Goal: Task Accomplishment & Management: Manage account settings

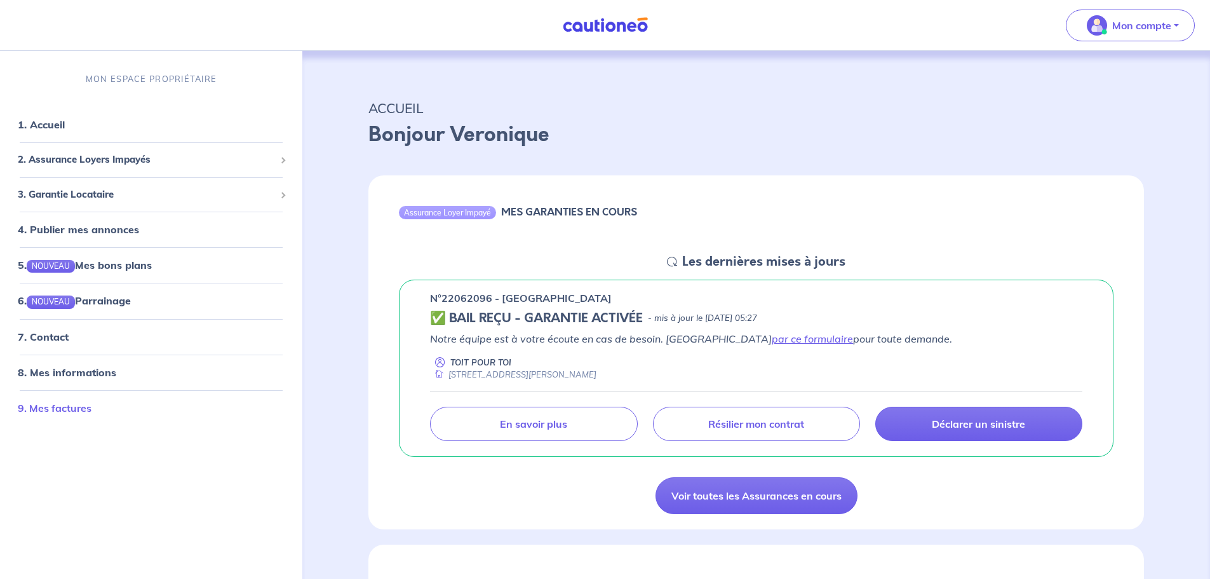
click at [45, 407] on link "9. Mes factures" at bounding box center [55, 408] width 74 height 13
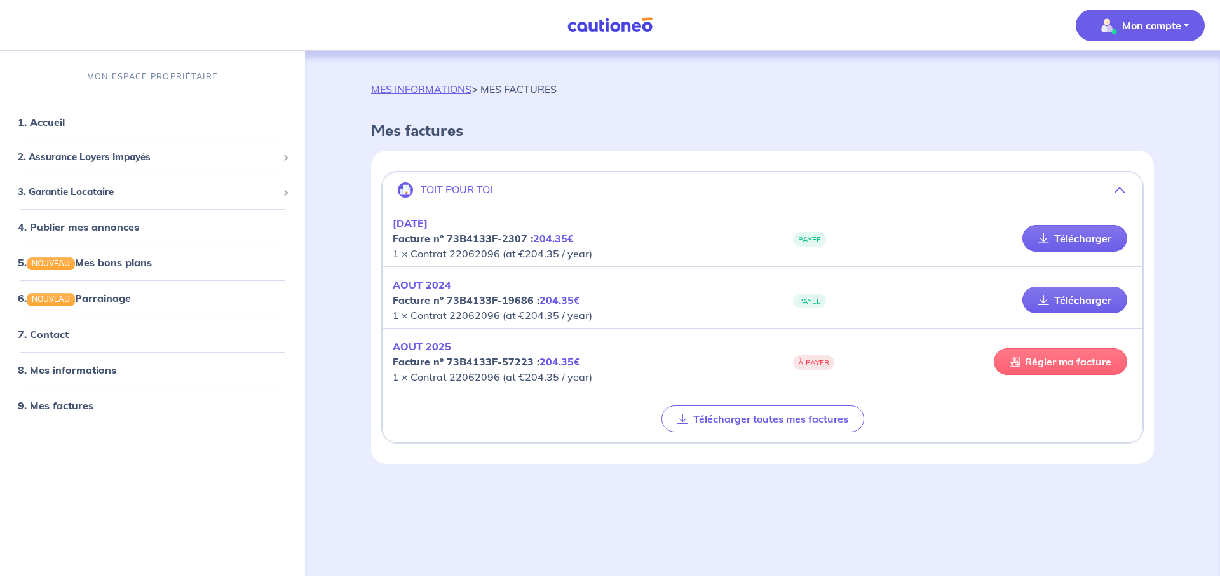
click at [1083, 362] on link "Régler ma facture" at bounding box center [1060, 361] width 133 height 27
click at [1047, 363] on link "Régler ma facture" at bounding box center [1060, 361] width 133 height 27
click at [1167, 24] on p "Mon compte" at bounding box center [1151, 25] width 59 height 15
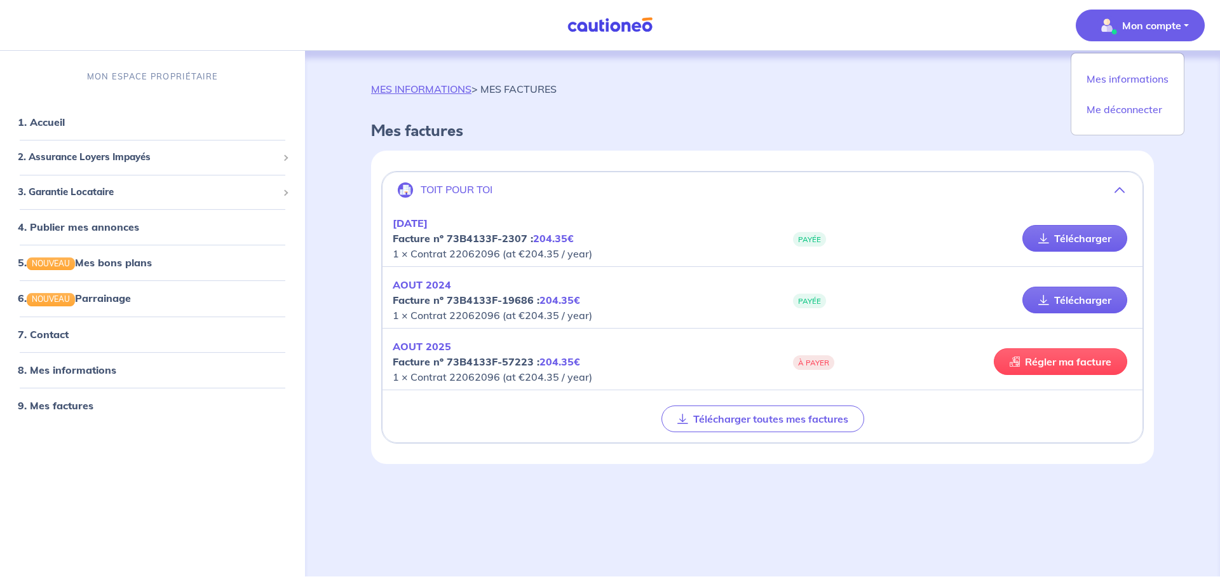
drag, startPoint x: 958, startPoint y: 512, endPoint x: 799, endPoint y: 555, distance: 164.0
click at [955, 514] on div "MES INFORMATIONS > MES FACTURES Mes factures TOIT POUR TOI [DATE] Facture nº 73…" at bounding box center [763, 298] width 844 height 495
click at [51, 119] on link "1. Accueil" at bounding box center [41, 122] width 46 height 13
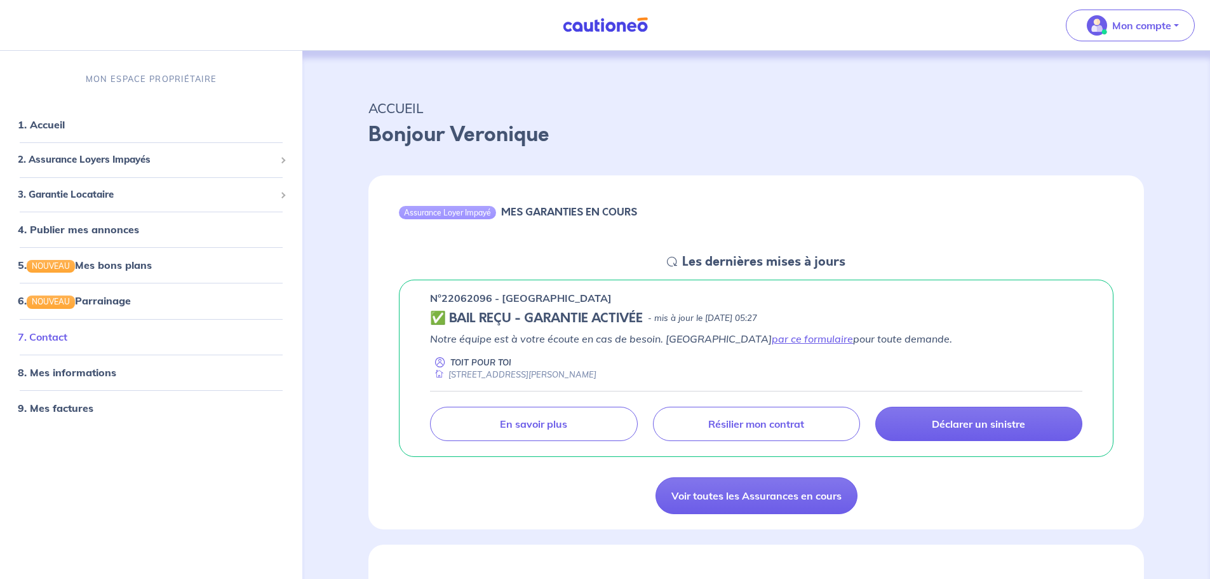
click at [55, 337] on link "7. Contact" at bounding box center [43, 336] width 50 height 13
click at [60, 410] on link "9. Mes factures" at bounding box center [55, 408] width 74 height 13
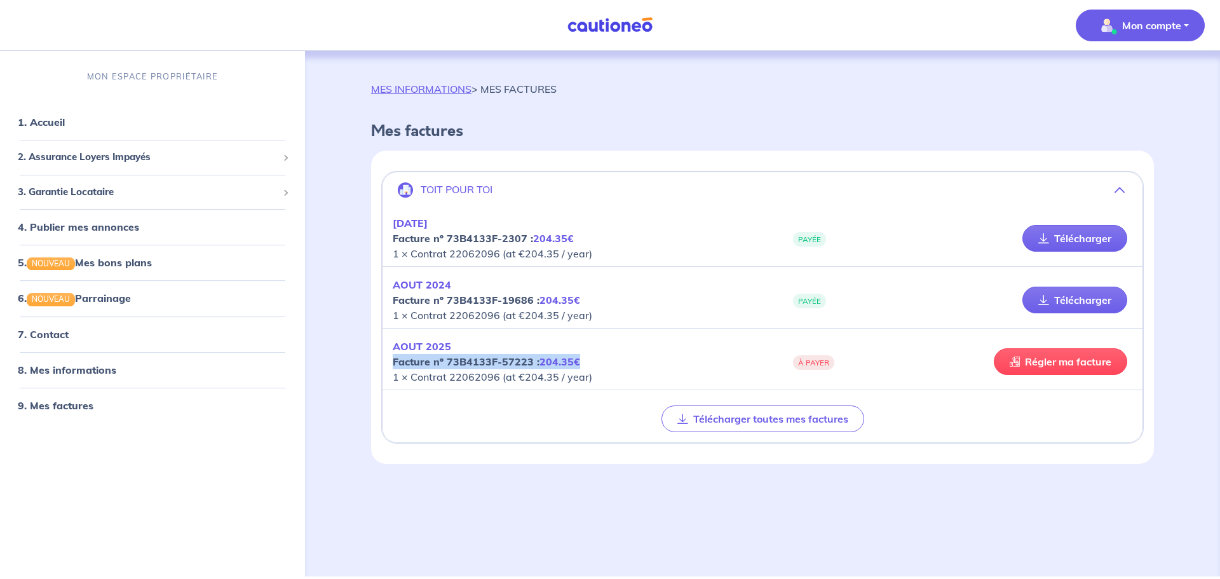
drag, startPoint x: 581, startPoint y: 363, endPoint x: 393, endPoint y: 362, distance: 188.1
click at [393, 362] on p "[DATE] Facture nº 73B4133F-57223 : 204.35€ 1 × Contrat 22062096 (at €204.35 / y…" at bounding box center [578, 362] width 370 height 46
copy strong "Facture nº 73B4133F-57223 : 204.35€"
